Goal: Task Accomplishment & Management: Manage account settings

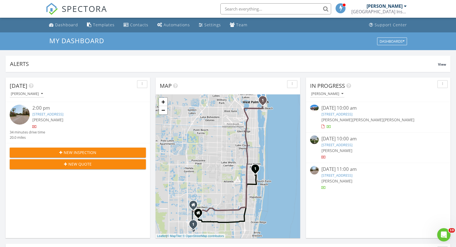
click at [243, 8] on input "text" at bounding box center [275, 8] width 111 height 11
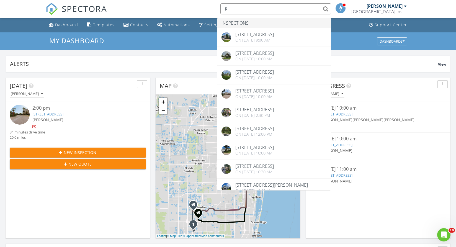
type input "R"
click at [286, 207] on div "1 1 1 1 1 1 + − Gateway Boulevard, I 95 17.5 km, 21 min Head north on Brunswick…" at bounding box center [228, 166] width 144 height 144
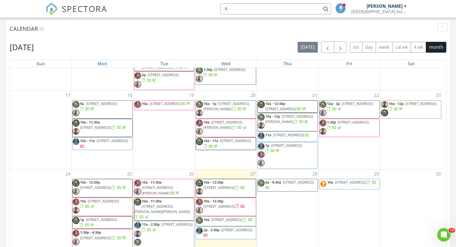
scroll to position [277, 0]
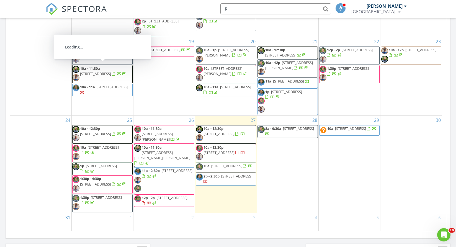
click at [107, 71] on span "1121 Sand Drift Way D, West Palm Beach 33411" at bounding box center [95, 73] width 31 height 5
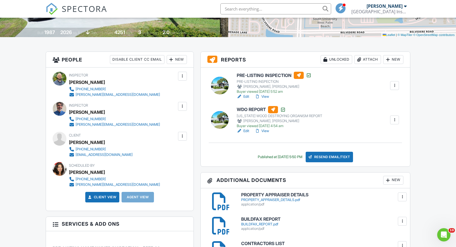
click at [267, 96] on link "View" at bounding box center [262, 97] width 14 height 6
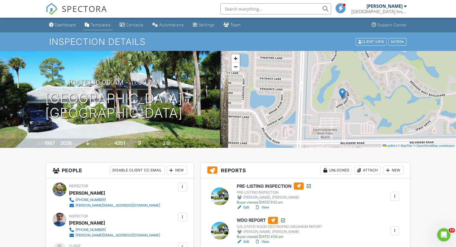
click at [100, 25] on div "Templates" at bounding box center [101, 24] width 20 height 5
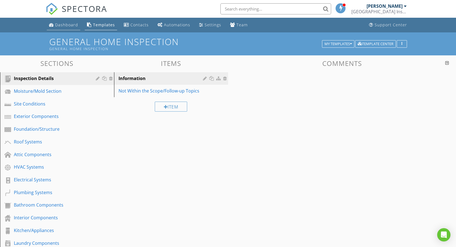
click at [65, 25] on div "Dashboard" at bounding box center [66, 24] width 23 height 5
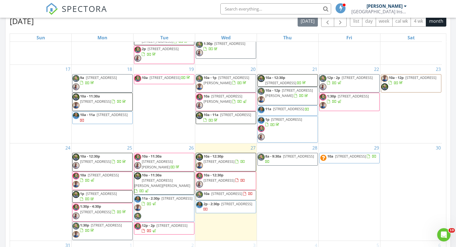
scroll to position [277, 0]
click at [224, 159] on span "[STREET_ADDRESS]" at bounding box center [218, 161] width 31 height 5
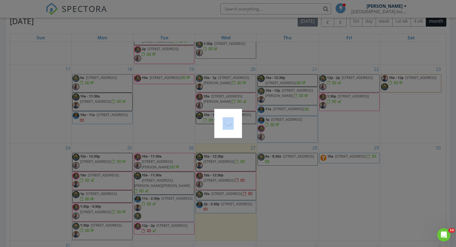
click at [224, 159] on div at bounding box center [228, 123] width 456 height 247
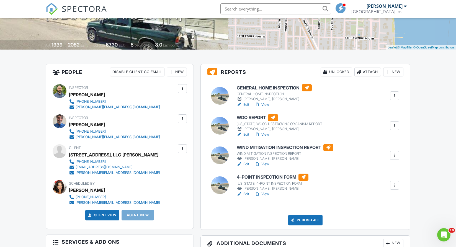
scroll to position [111, 0]
